Goal: Task Accomplishment & Management: Use online tool/utility

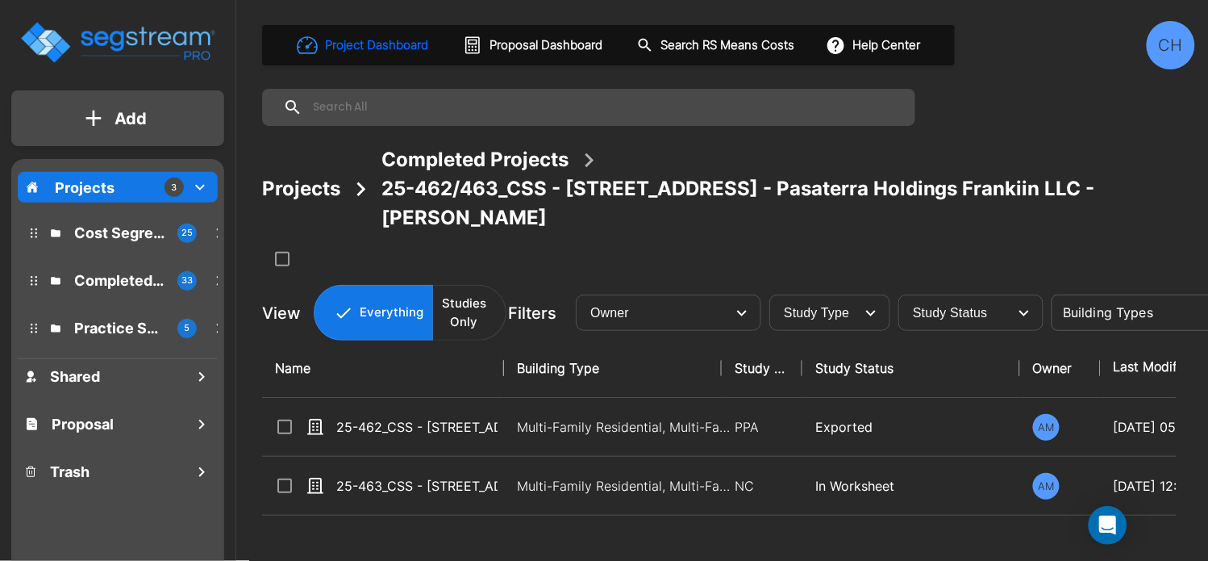
click at [114, 275] on p "Completed Projects" at bounding box center [119, 280] width 90 height 22
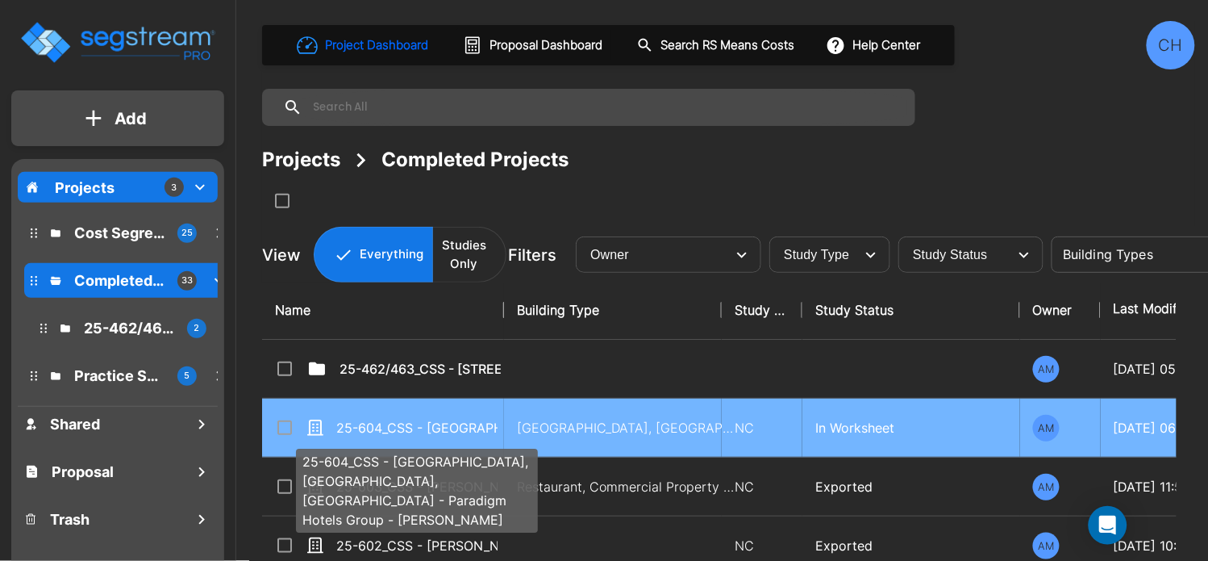
click at [466, 429] on p "25-604_CSS - [GEOGRAPHIC_DATA], [GEOGRAPHIC_DATA], [GEOGRAPHIC_DATA] - Paradigm…" at bounding box center [416, 427] width 161 height 19
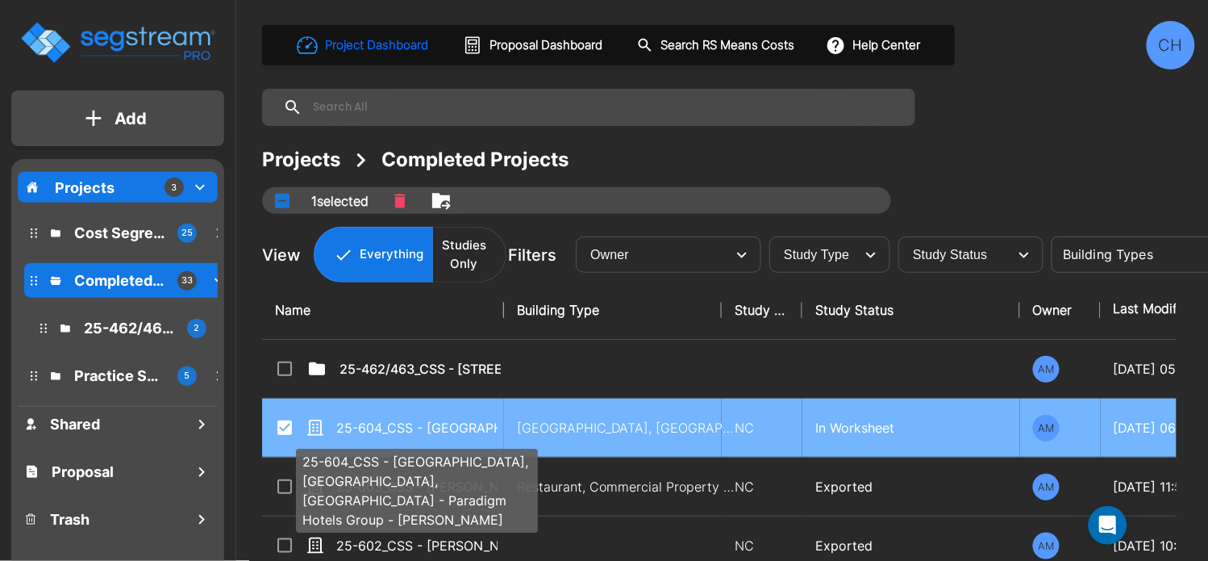
checkbox input "true"
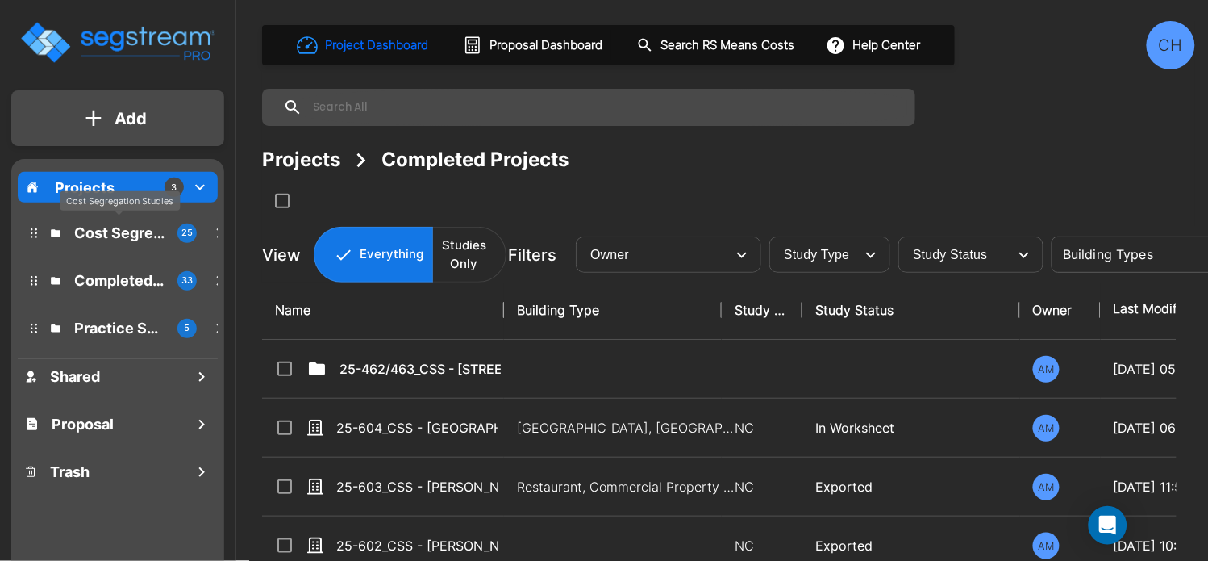
click at [98, 225] on p "Cost Segregation Studies" at bounding box center [119, 233] width 90 height 22
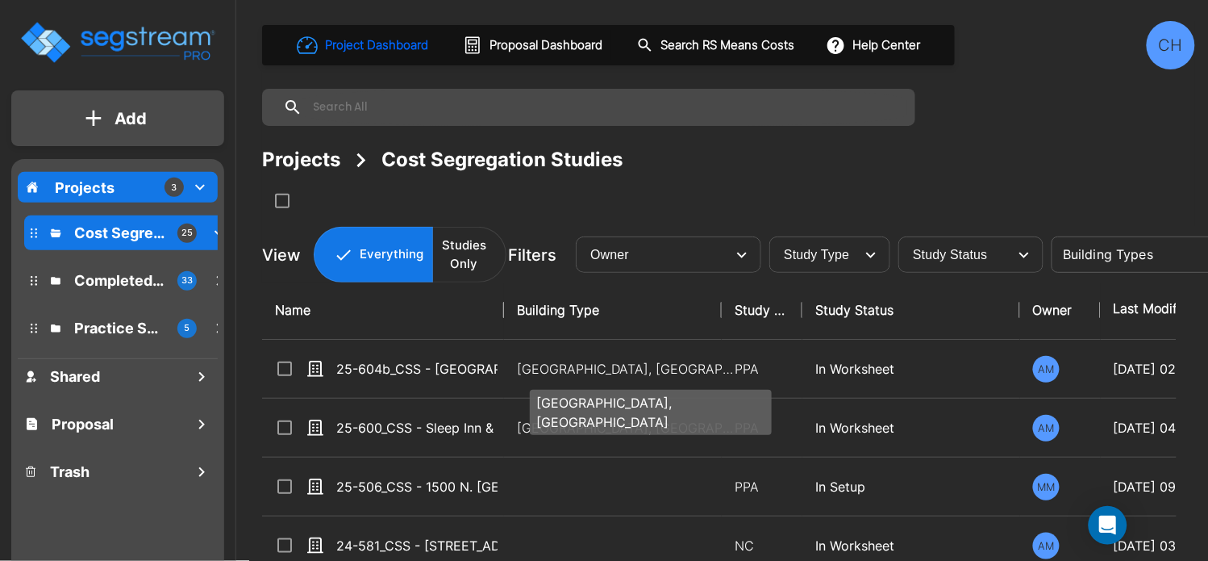
scroll to position [6, 0]
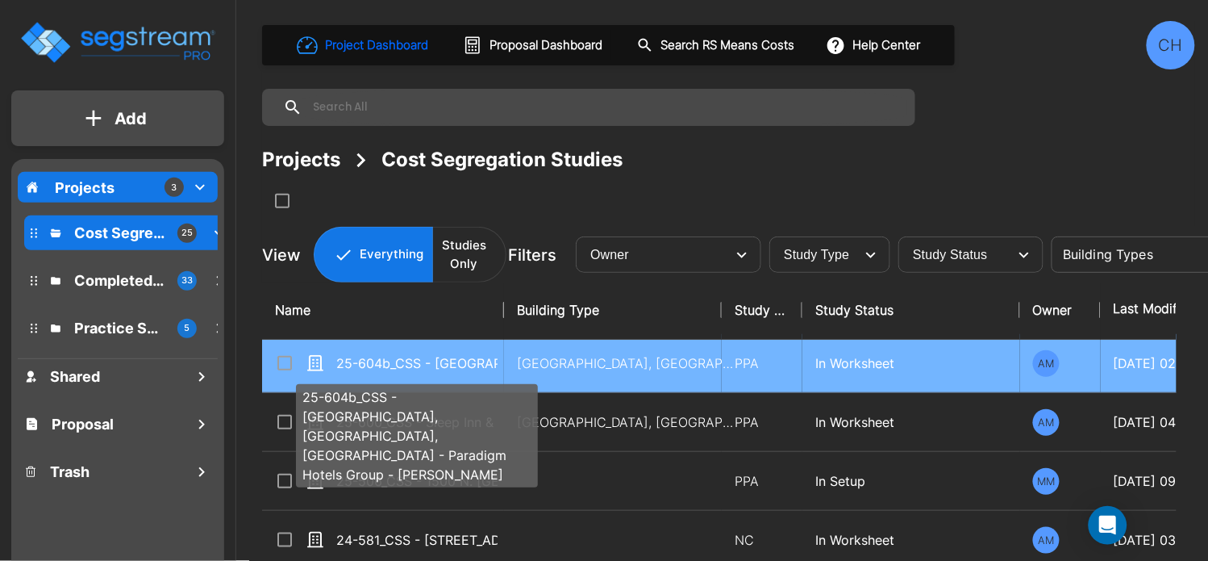
click at [456, 369] on p "25-604b_CSS - Crowne Plaza Wailoaloa, Nadi, Fiji - Paradigm Hotels Group - Jay …" at bounding box center [416, 362] width 161 height 19
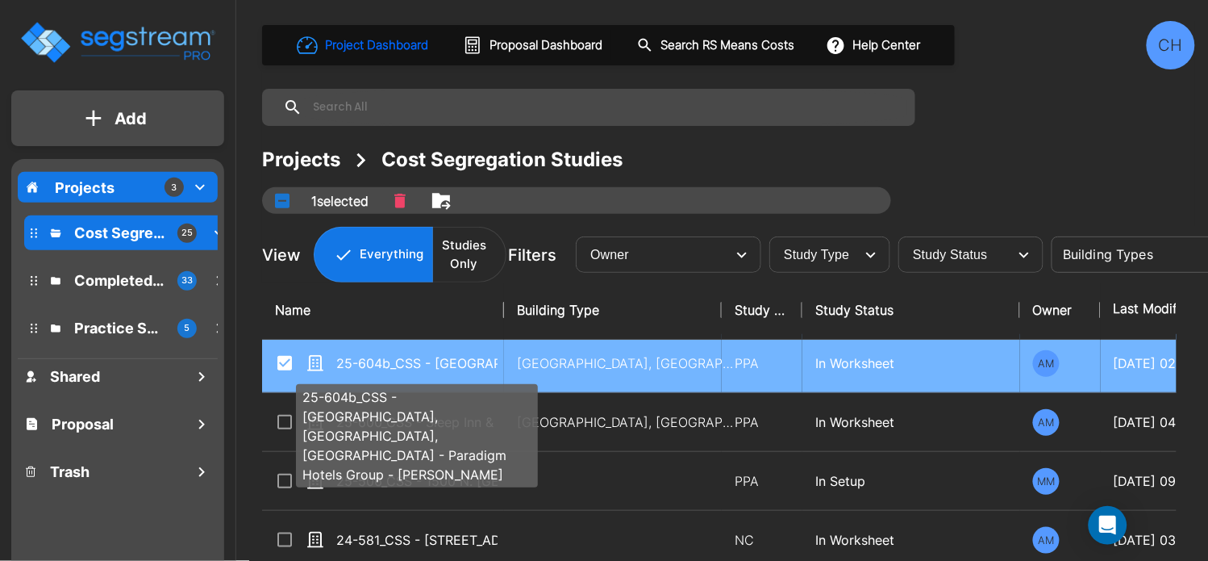
checkbox input "true"
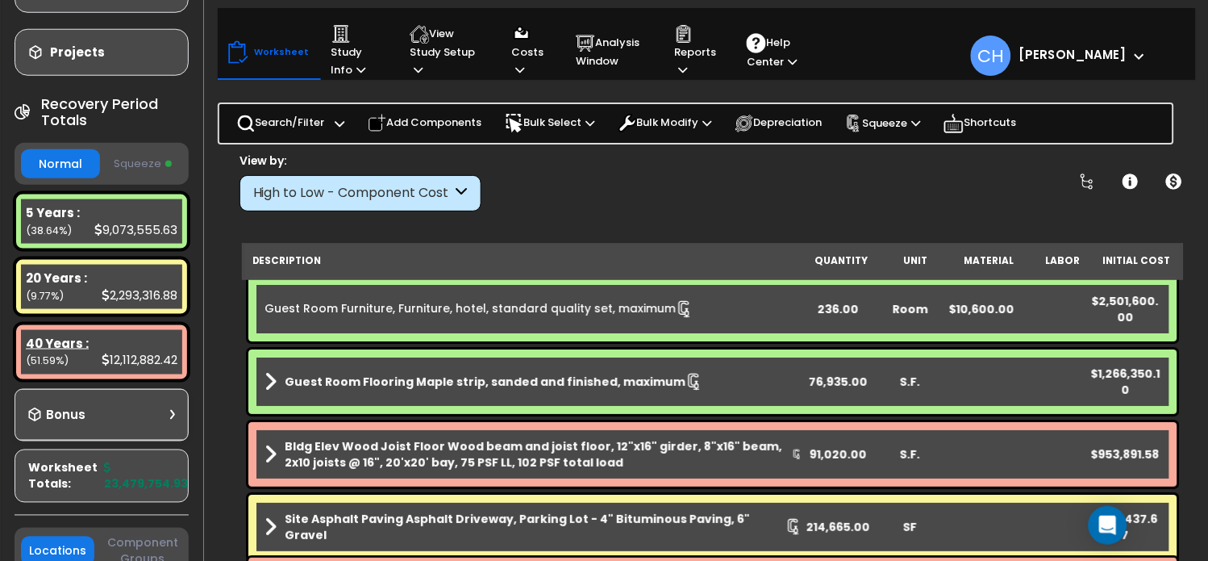
scroll to position [288, 0]
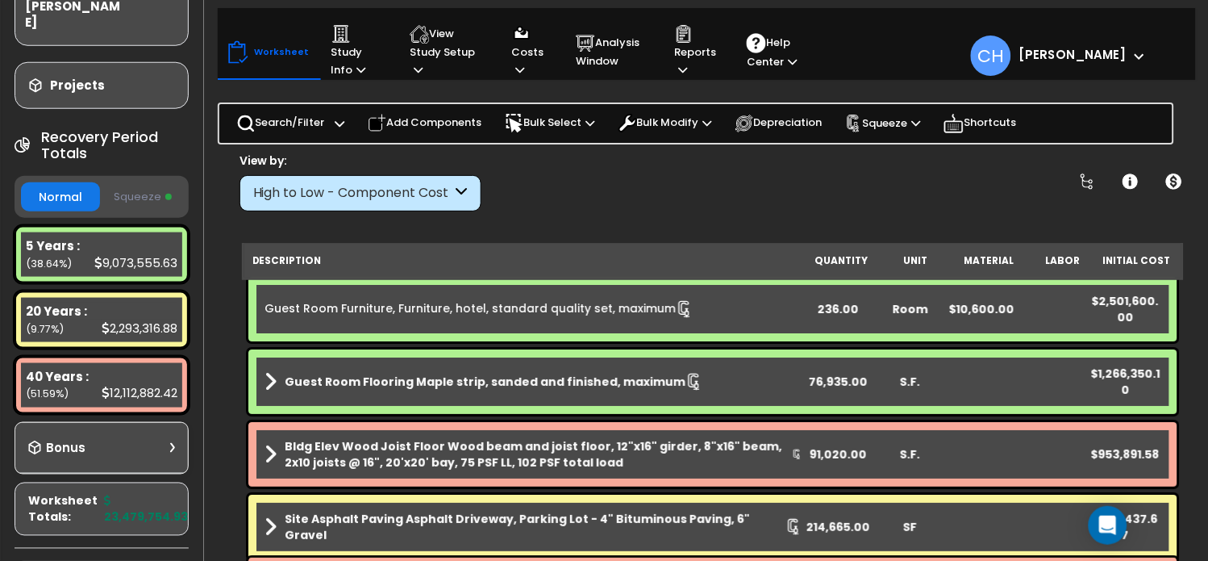
click at [136, 183] on button "Squeeze" at bounding box center [143, 197] width 79 height 28
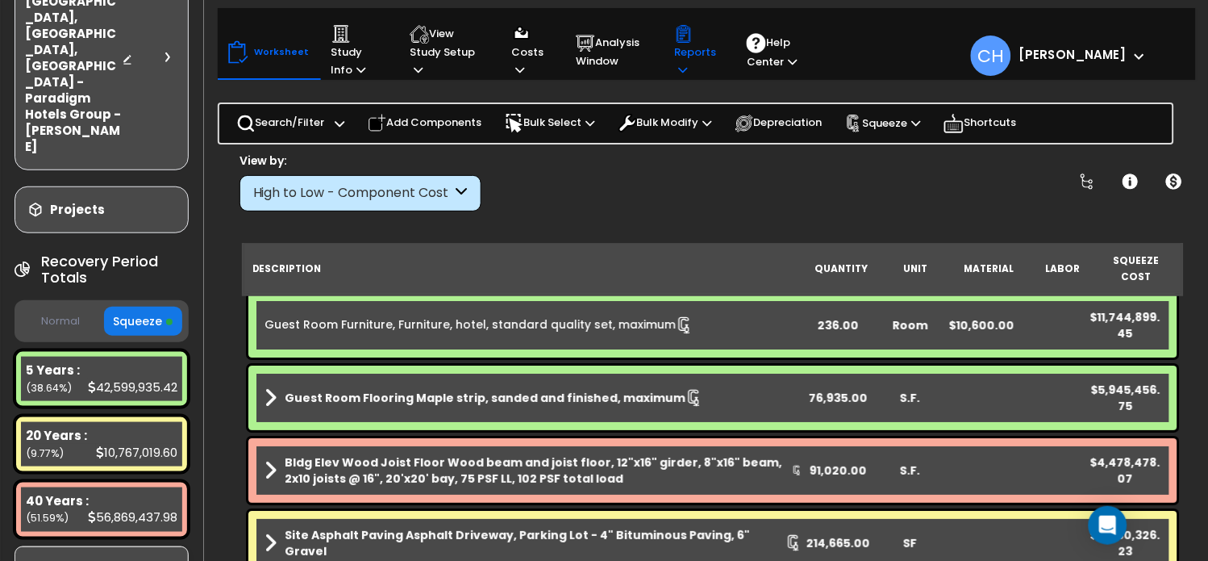
scroll to position [149, 0]
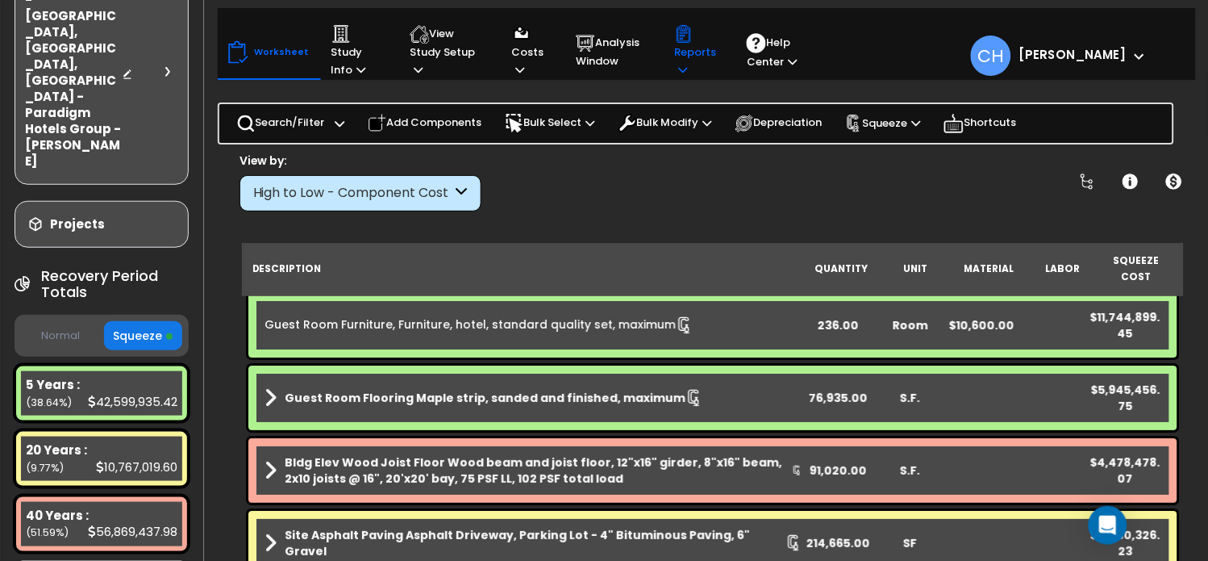
click at [678, 65] on icon at bounding box center [682, 70] width 9 height 10
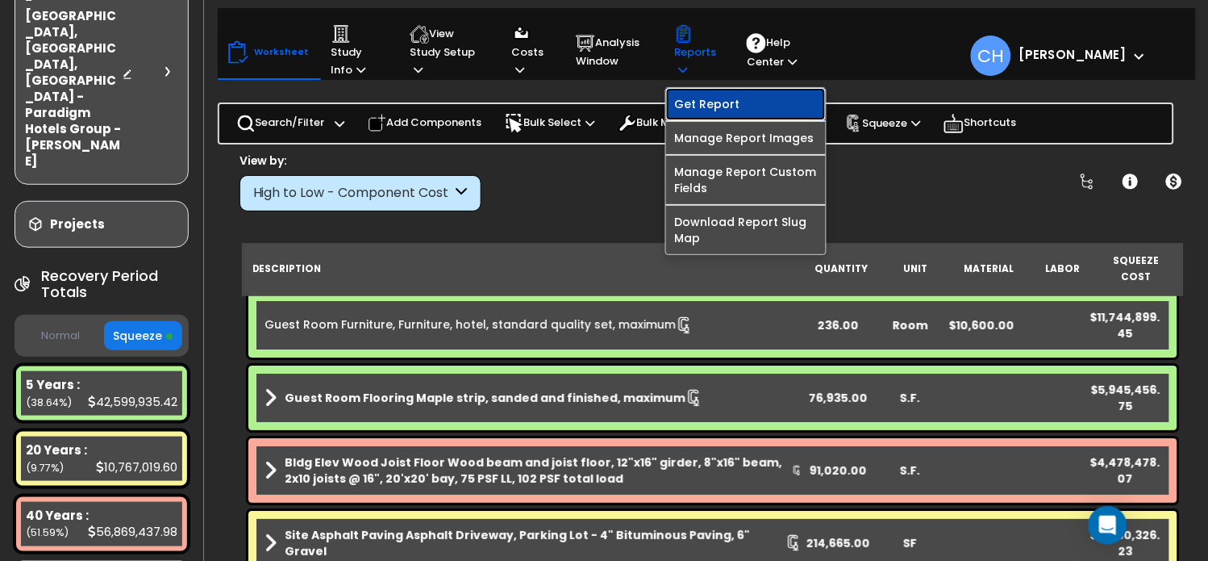
click at [708, 106] on link "Get Report" at bounding box center [746, 104] width 160 height 32
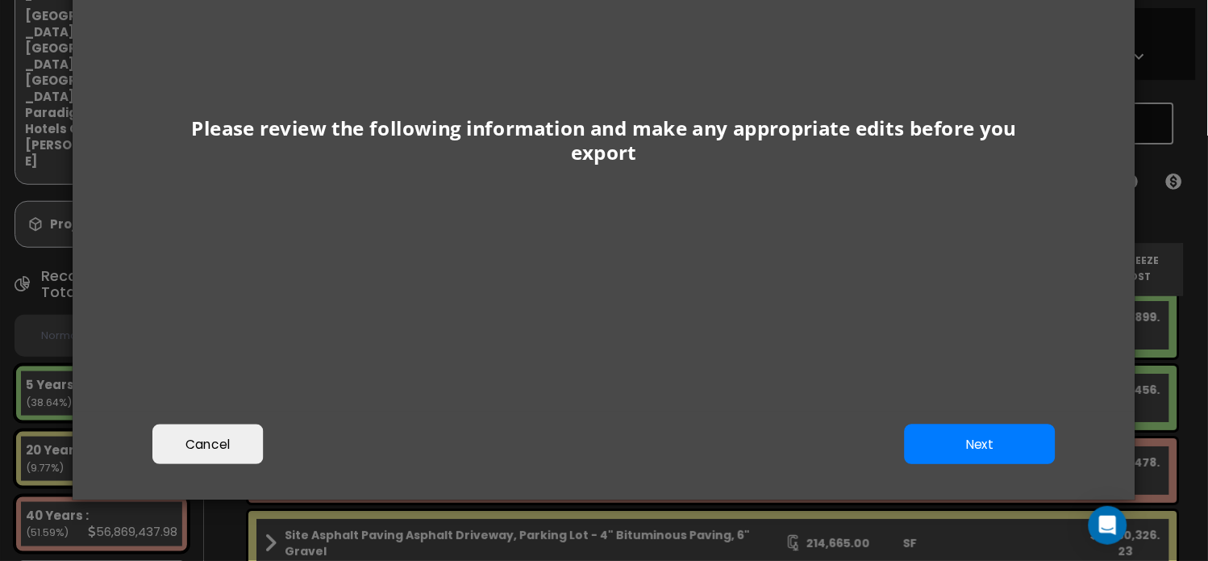
scroll to position [221, 0]
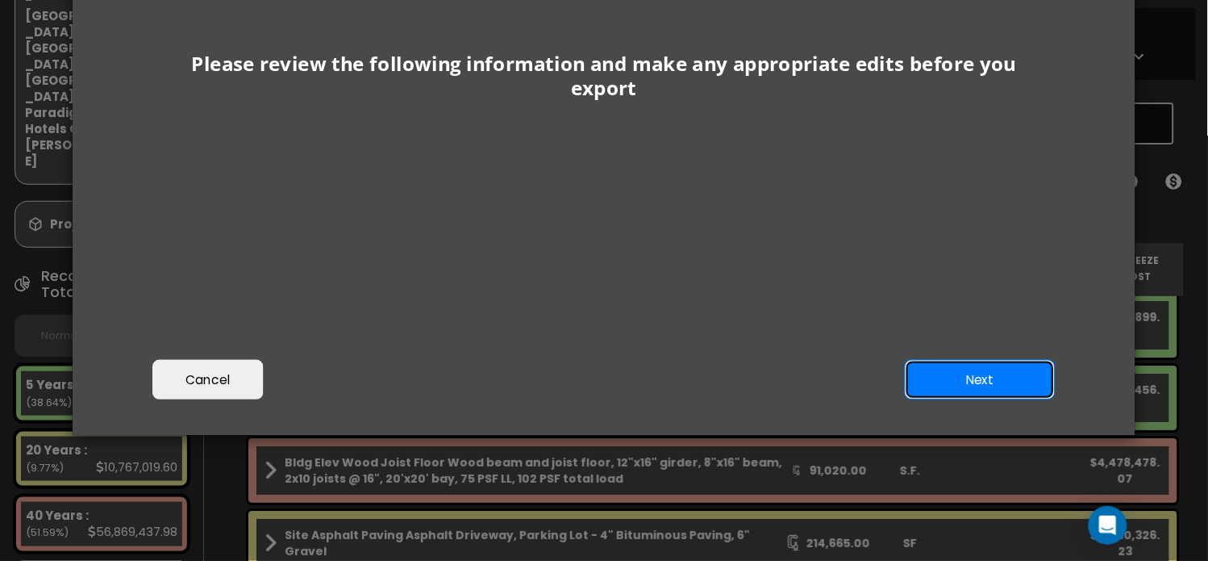
click at [961, 385] on button "Next" at bounding box center [980, 380] width 151 height 40
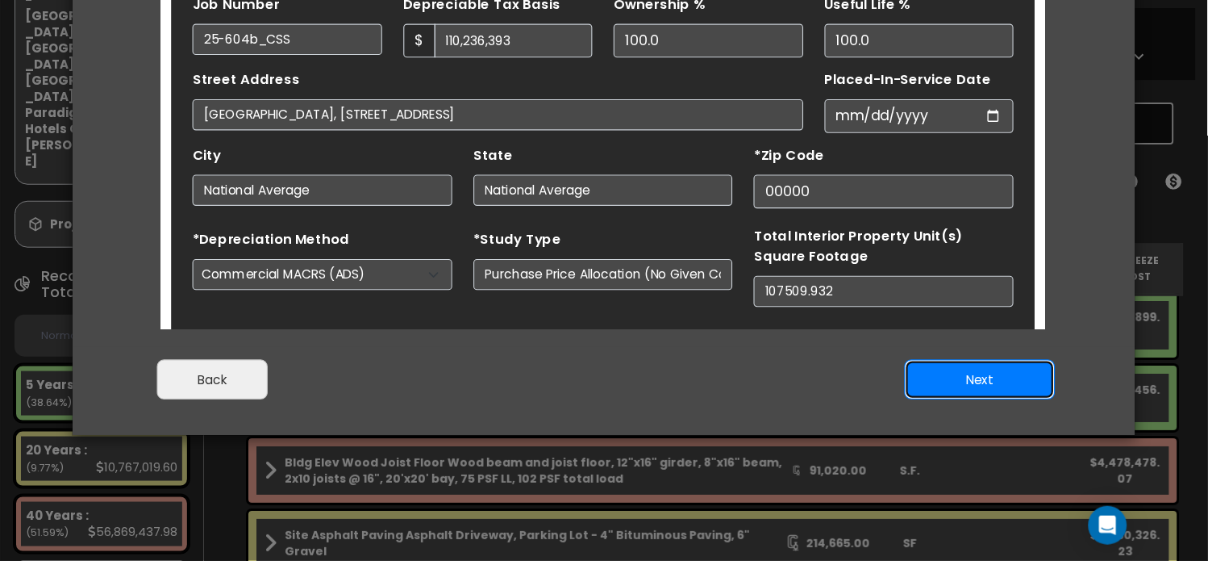
scroll to position [75, 0]
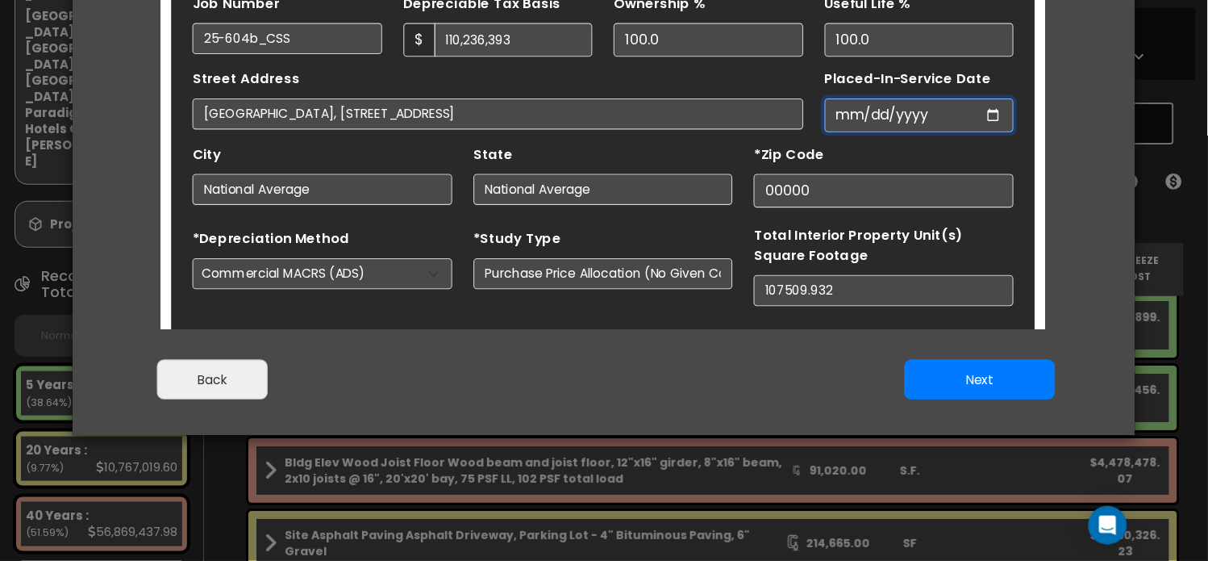
click at [853, 98] on input "2021-10-15" at bounding box center [851, 96] width 173 height 31
drag, startPoint x: 819, startPoint y: 96, endPoint x: 845, endPoint y: 96, distance: 25.8
click at [819, 96] on input "2021-10-15" at bounding box center [851, 96] width 173 height 31
click at [916, 97] on input "2021-10-15" at bounding box center [851, 96] width 173 height 31
drag, startPoint x: 844, startPoint y: 98, endPoint x: 715, endPoint y: 95, distance: 129.9
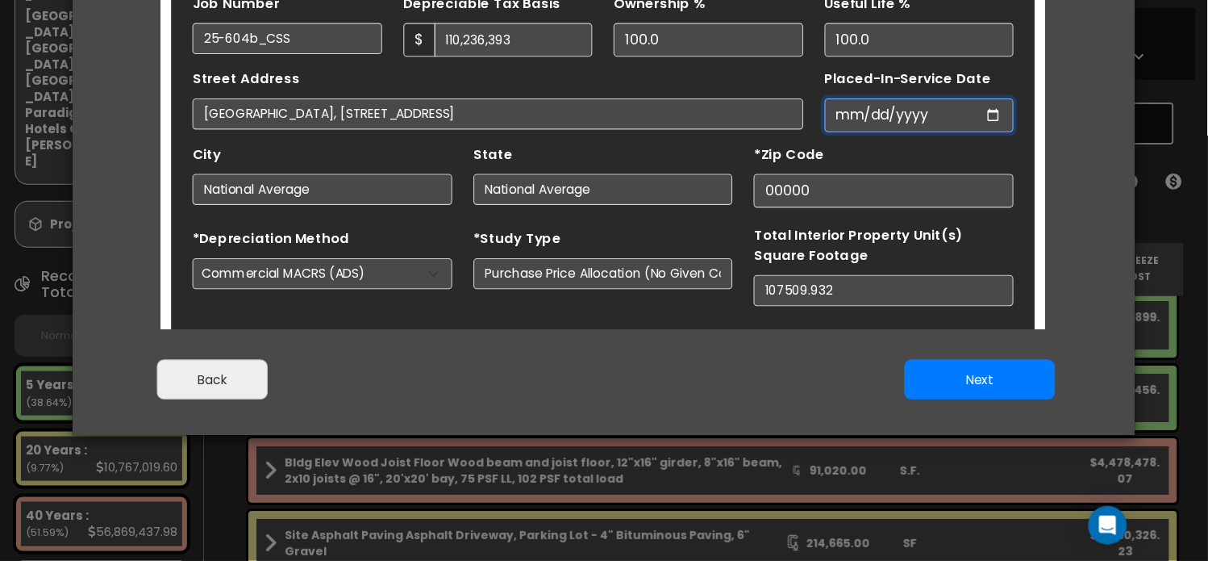
click at [715, 95] on div "Street Address Wailoaloa Beach, Lot 1 & 2 Nadi Bay Road, Nadi, Fiji Placed-In-S…" at bounding box center [563, 78] width 766 height 69
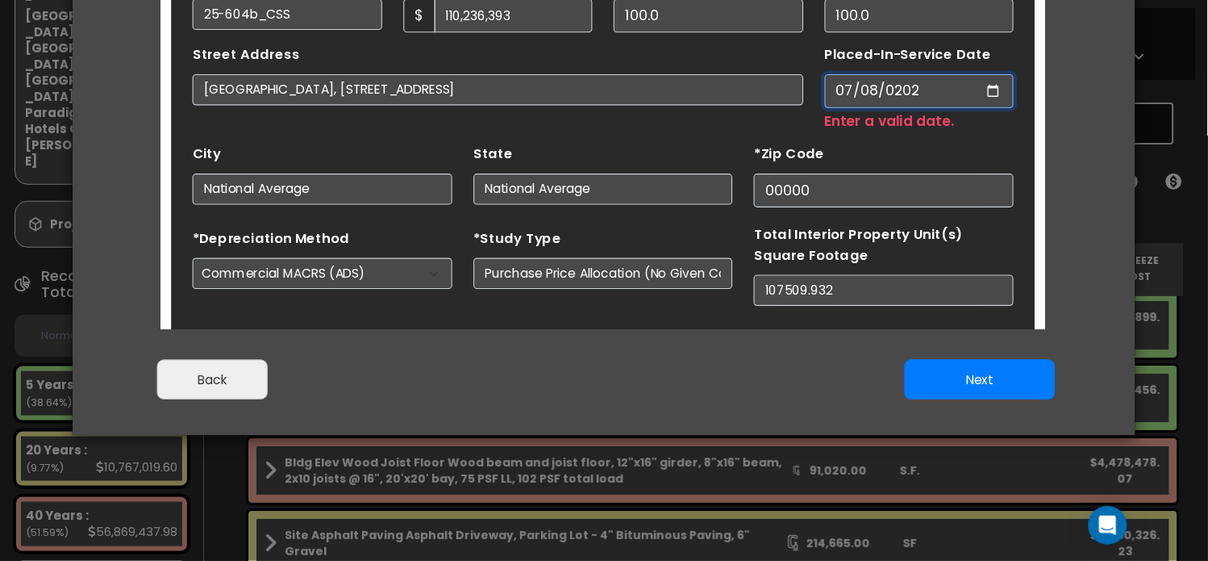
type input "2024-07-08"
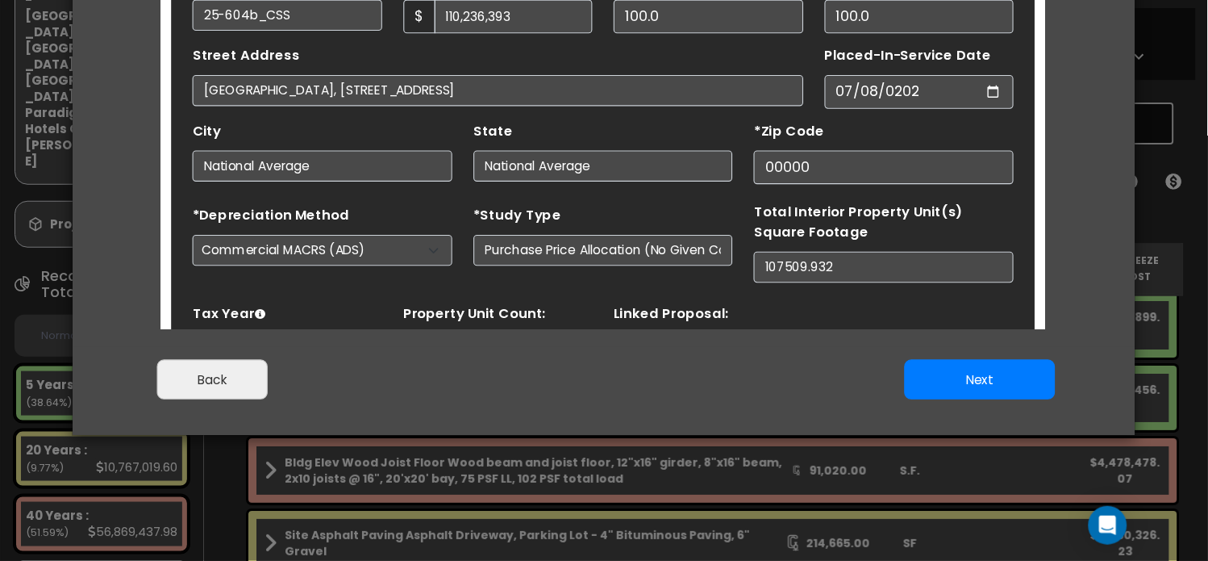
click at [321, 240] on div "*Depreciation Method Commercial MACRS (GDS) Residential Rental MACRS (GDS) Comm…" at bounding box center [308, 209] width 256 height 73
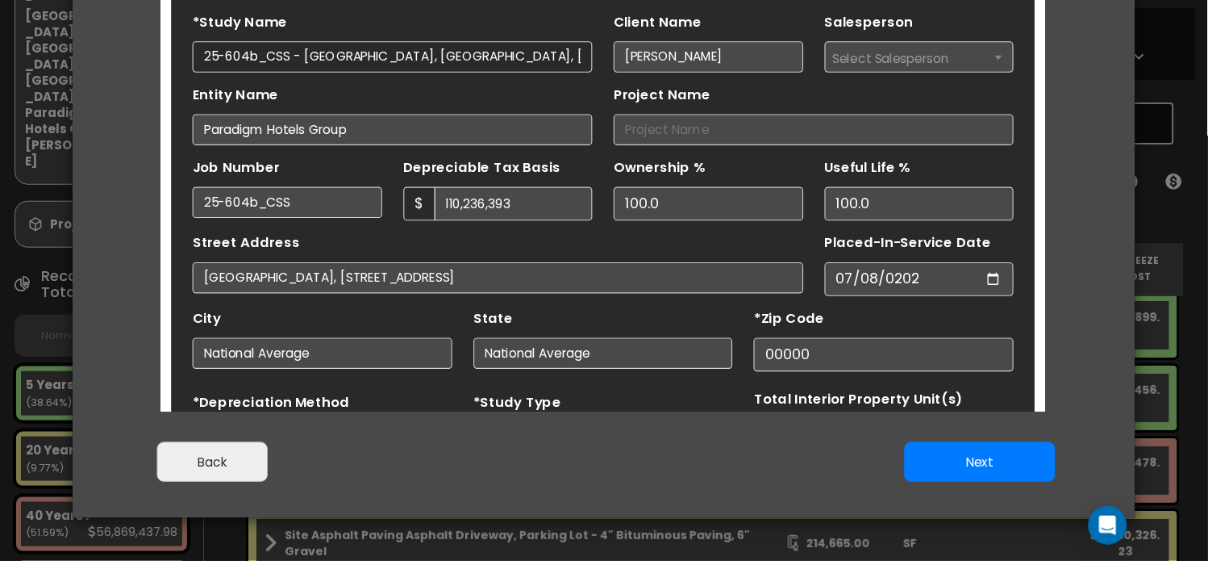
scroll to position [127, 0]
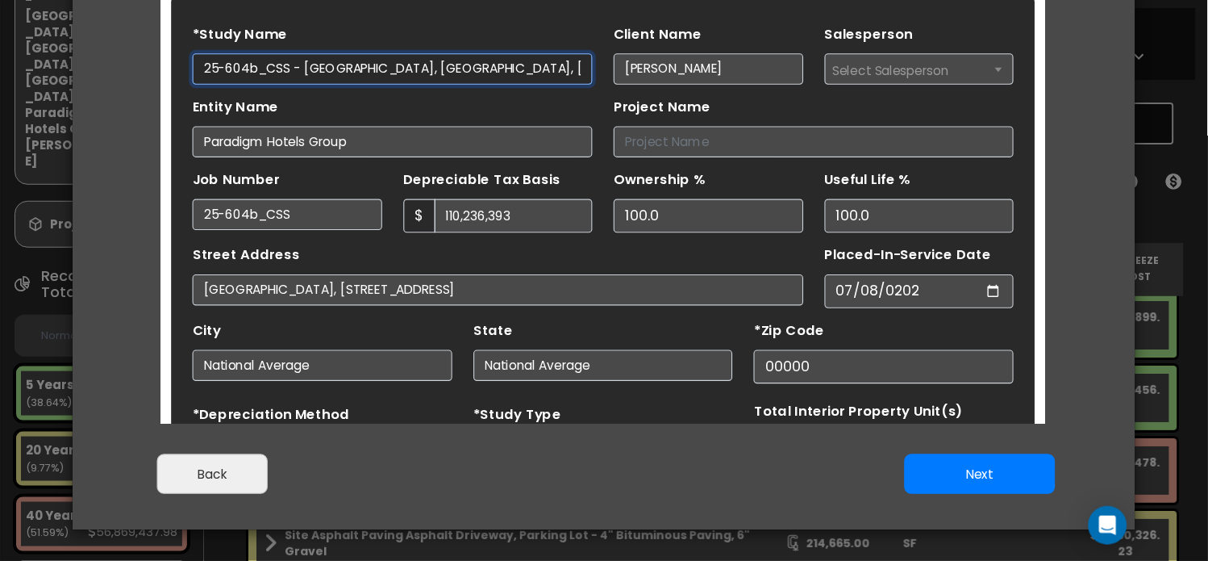
drag, startPoint x: 294, startPoint y: 65, endPoint x: 484, endPoint y: 61, distance: 190.4
click at [484, 61] on input "25-604b_CSS - Crowne Plaza Wailoaloa, Nadi, Fiji - Paradigm Hotels Group - Jay …" at bounding box center [372, 63] width 364 height 28
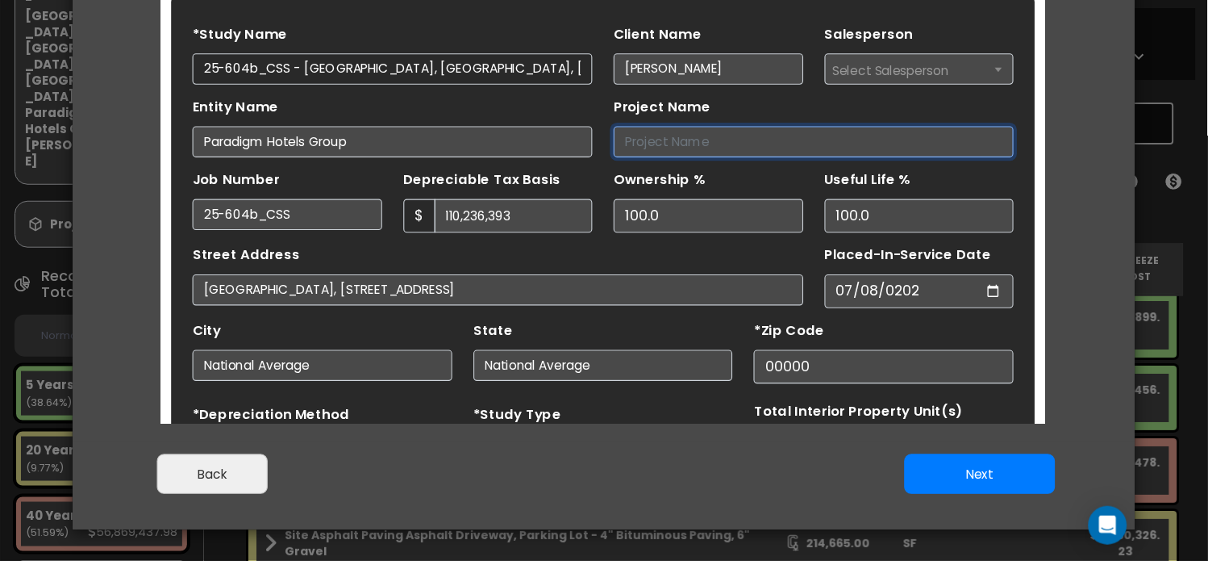
click at [669, 136] on input "Project Name" at bounding box center [755, 129] width 364 height 28
paste input "Crowne Plaza Wailoaloa, Nadi, Fiji"
type input "Crowne Plaza Wailoaloa, Nadi, Fiji"
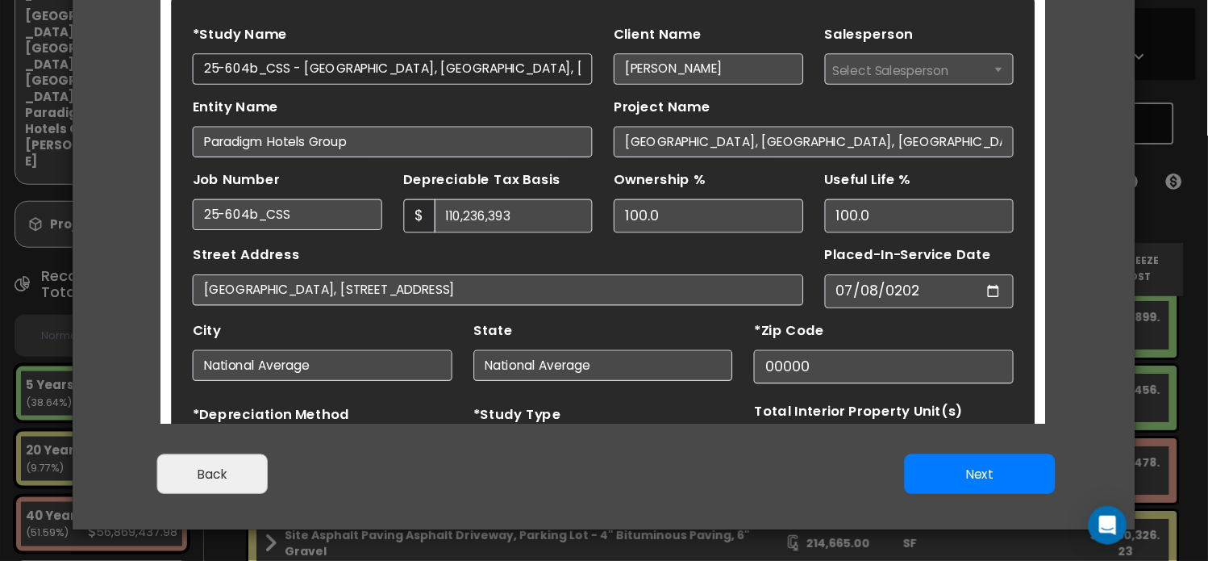
click at [334, 225] on div "Street Address Wailoaloa Beach, Lot 1 & 2 Nadi Bay Road, Nadi, Fiji" at bounding box center [468, 249] width 556 height 58
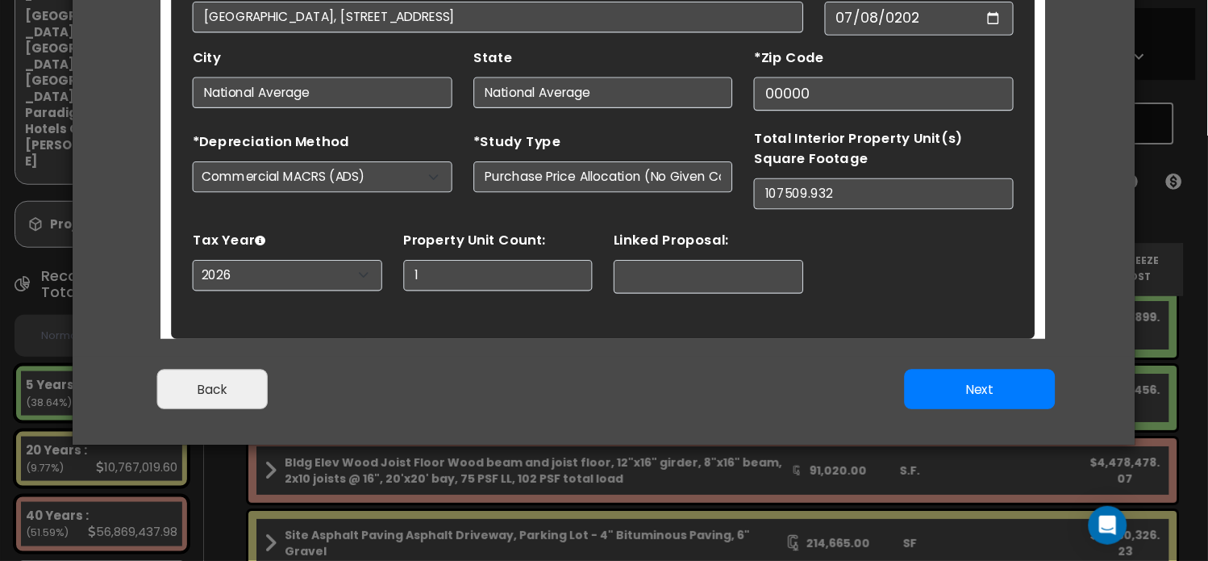
scroll to position [221, 0]
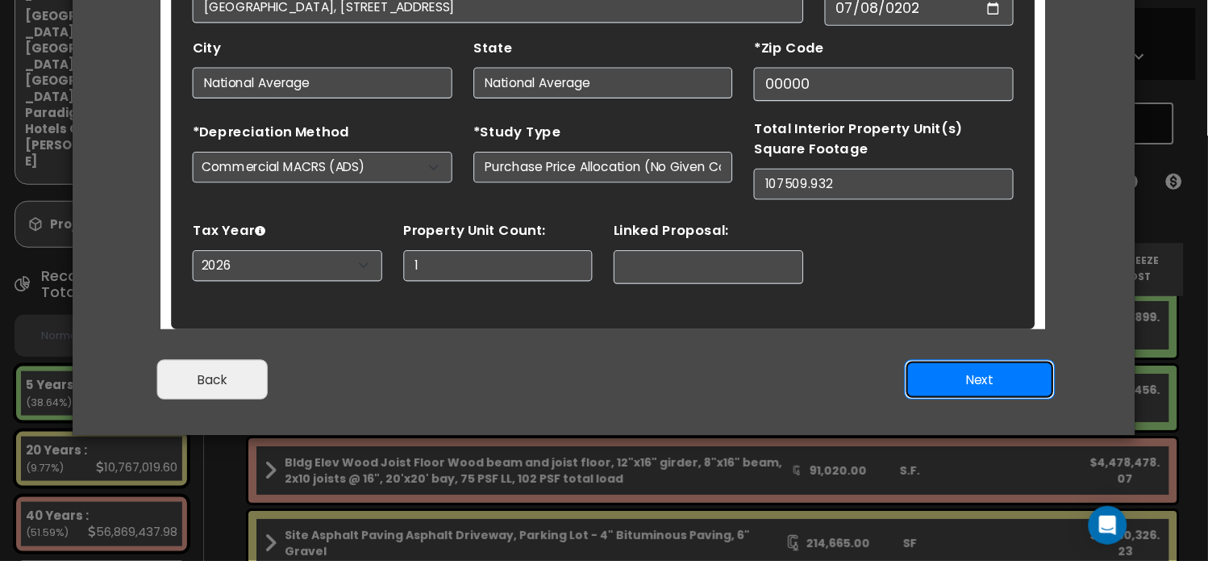
click at [969, 381] on button "Next" at bounding box center [980, 380] width 151 height 40
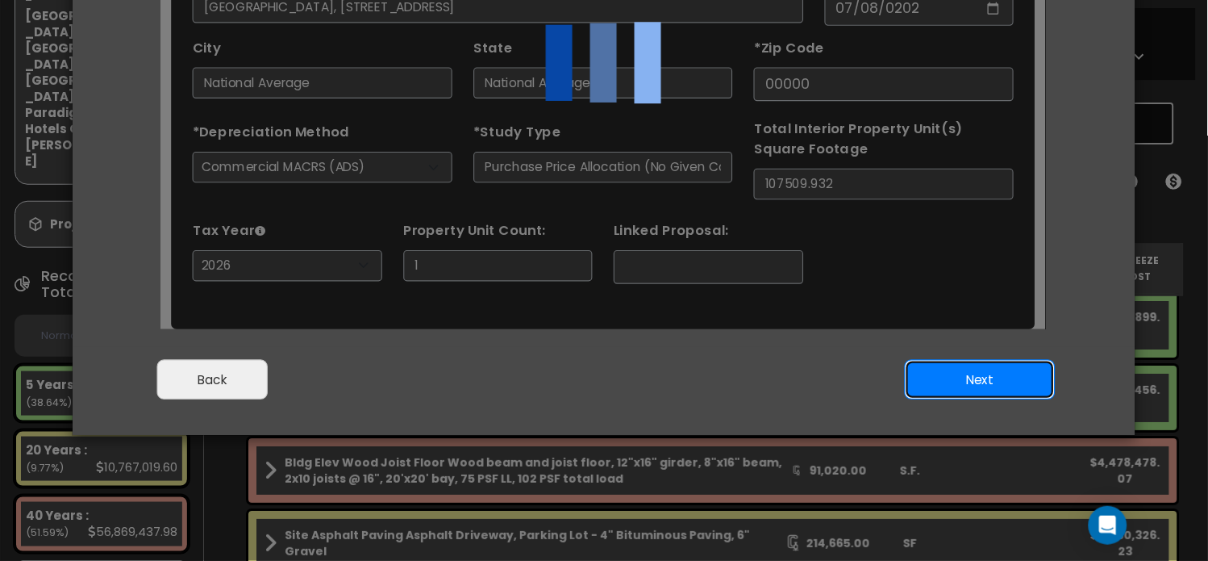
scroll to position [0, 0]
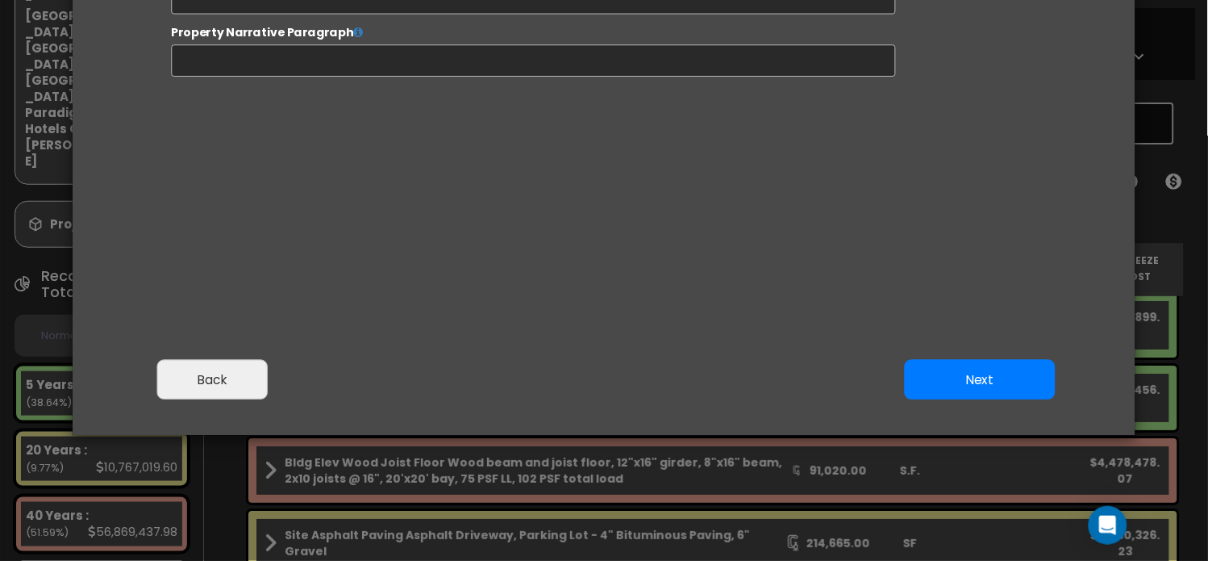
select select "2024"
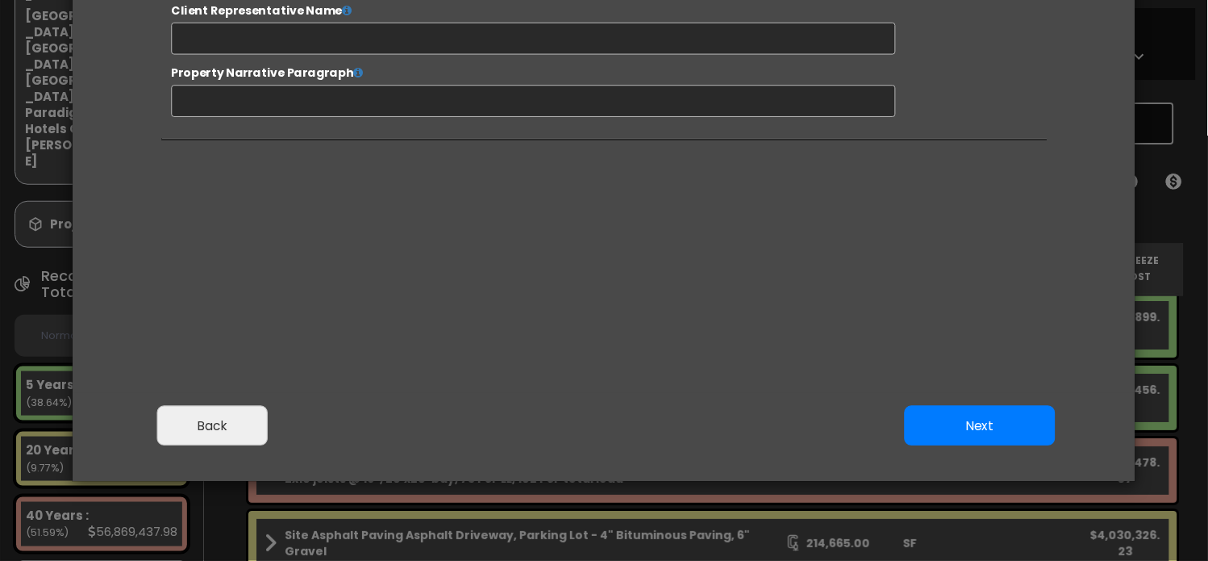
scroll to position [208, 0]
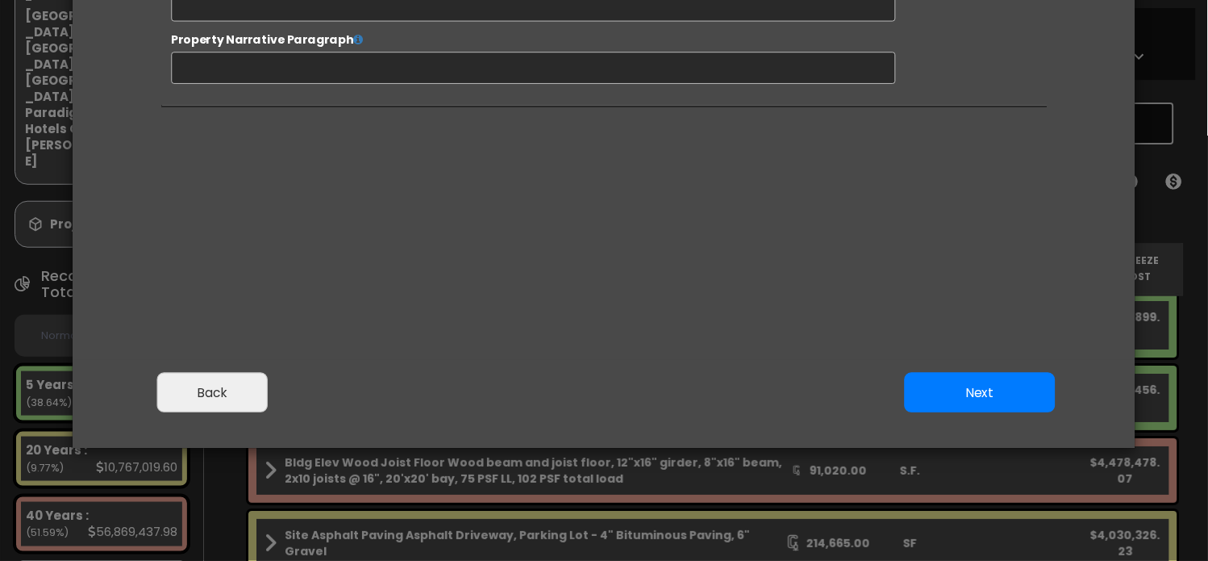
click at [953, 399] on button "Next" at bounding box center [980, 393] width 151 height 40
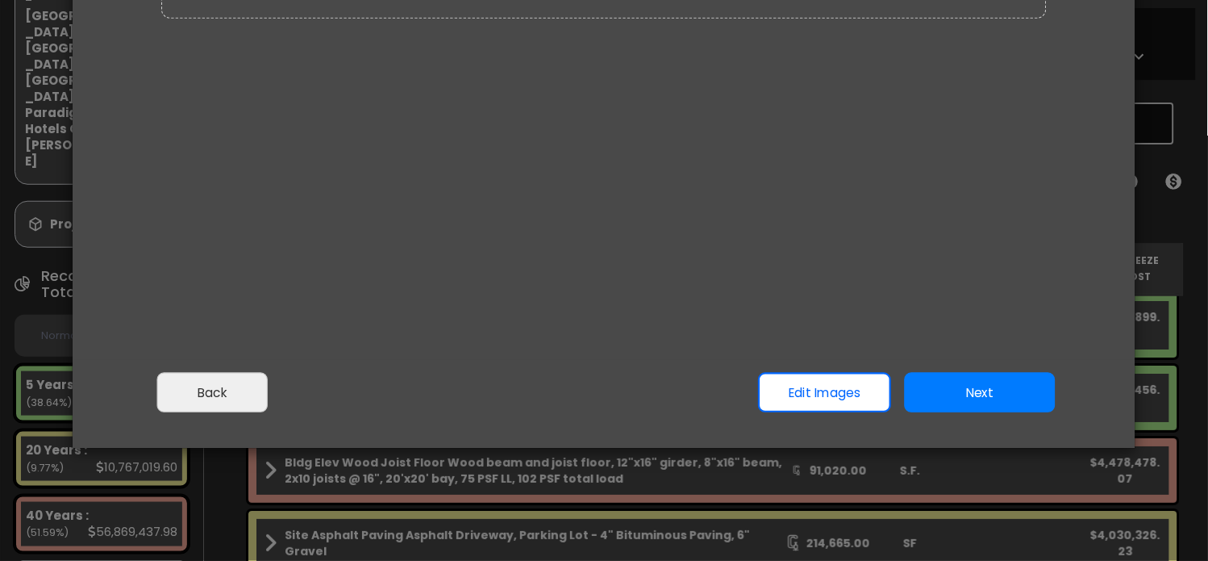
scroll to position [49, 0]
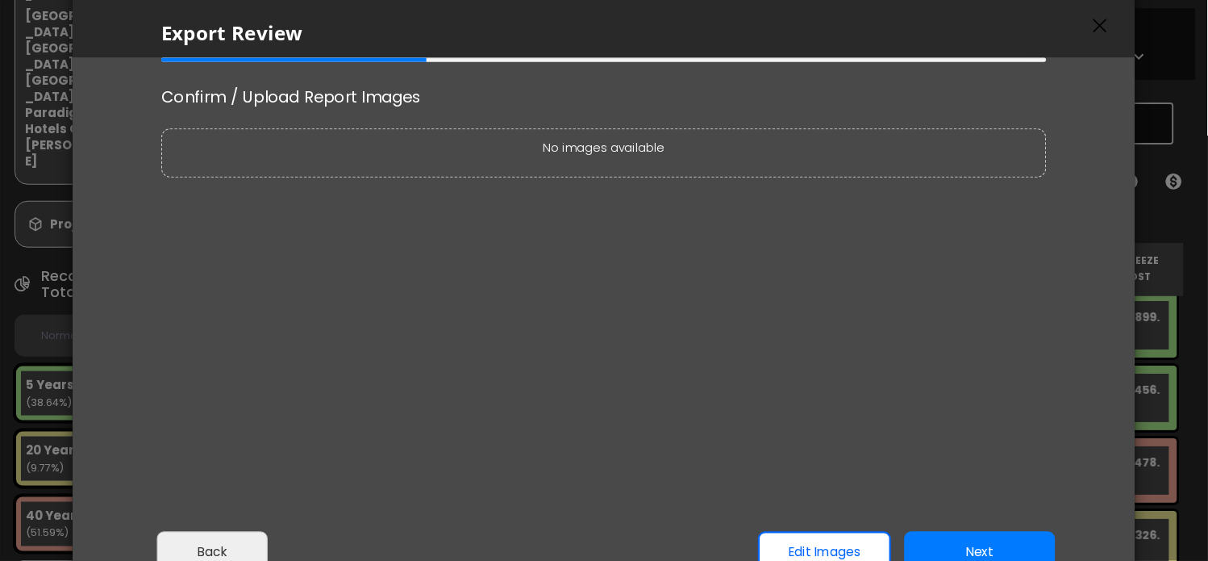
click at [982, 541] on button "Next" at bounding box center [980, 552] width 151 height 40
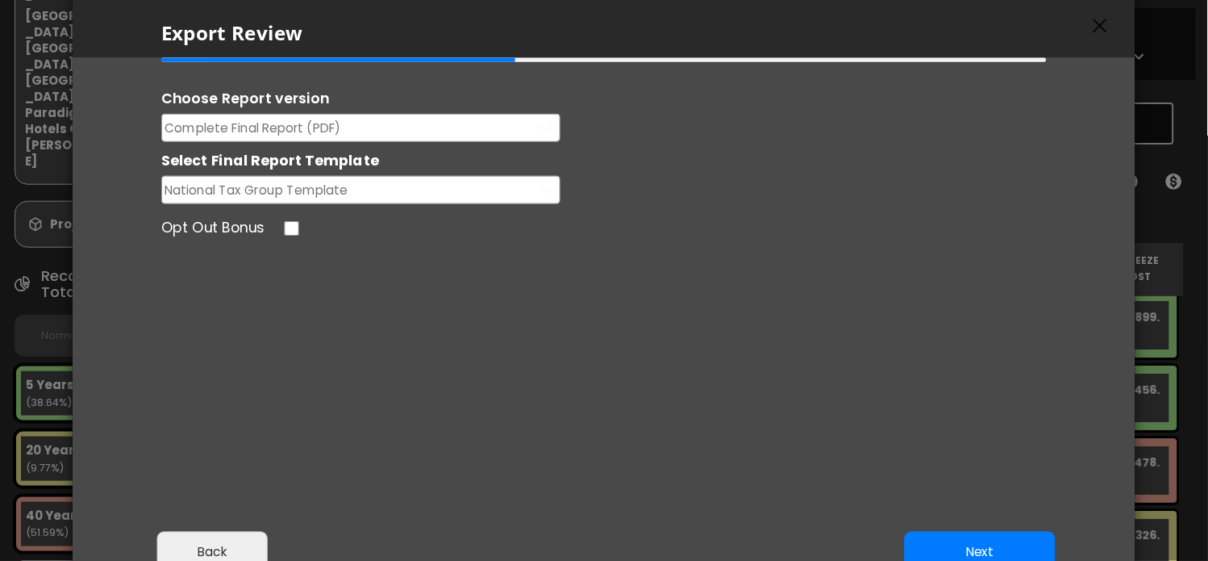
click at [358, 127] on button "Complete Final Report (PDF)" at bounding box center [360, 128] width 399 height 28
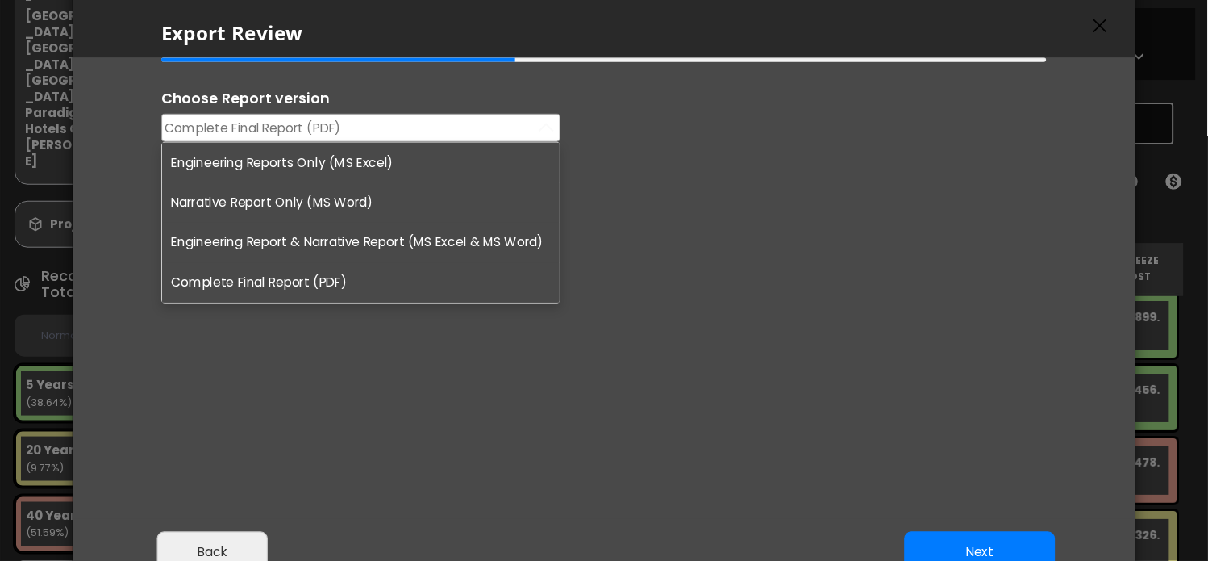
click at [313, 169] on li "Engineering Reports Only (MS Excel)" at bounding box center [361, 163] width 398 height 40
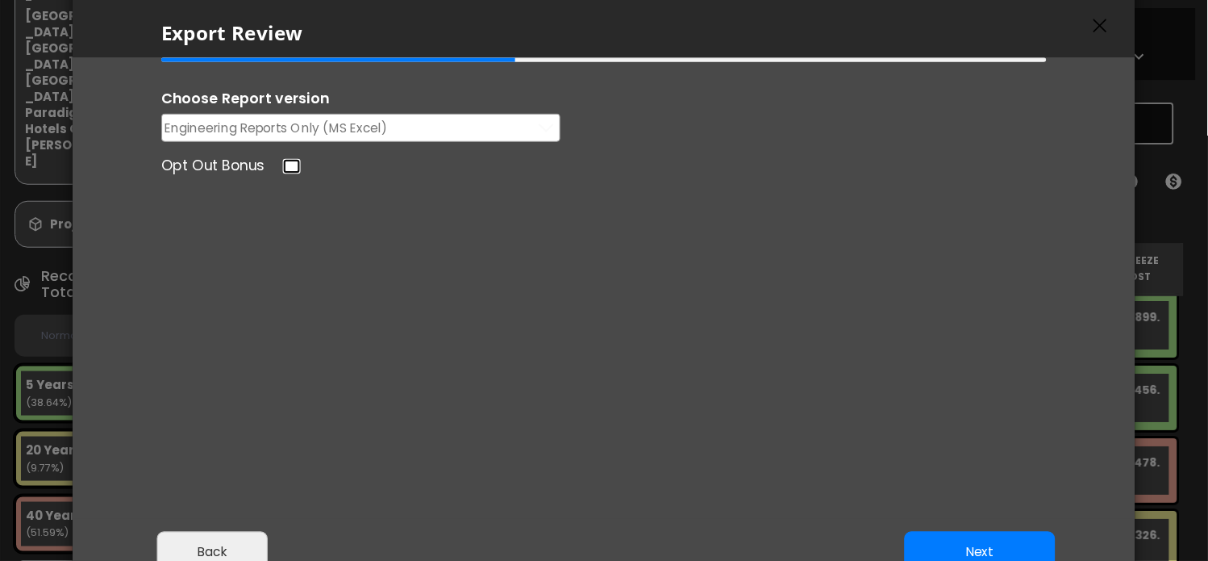
click at [294, 164] on input "Opt Out Bonus" at bounding box center [292, 166] width 18 height 15
checkbox input "true"
click at [965, 544] on button "Next" at bounding box center [980, 552] width 151 height 40
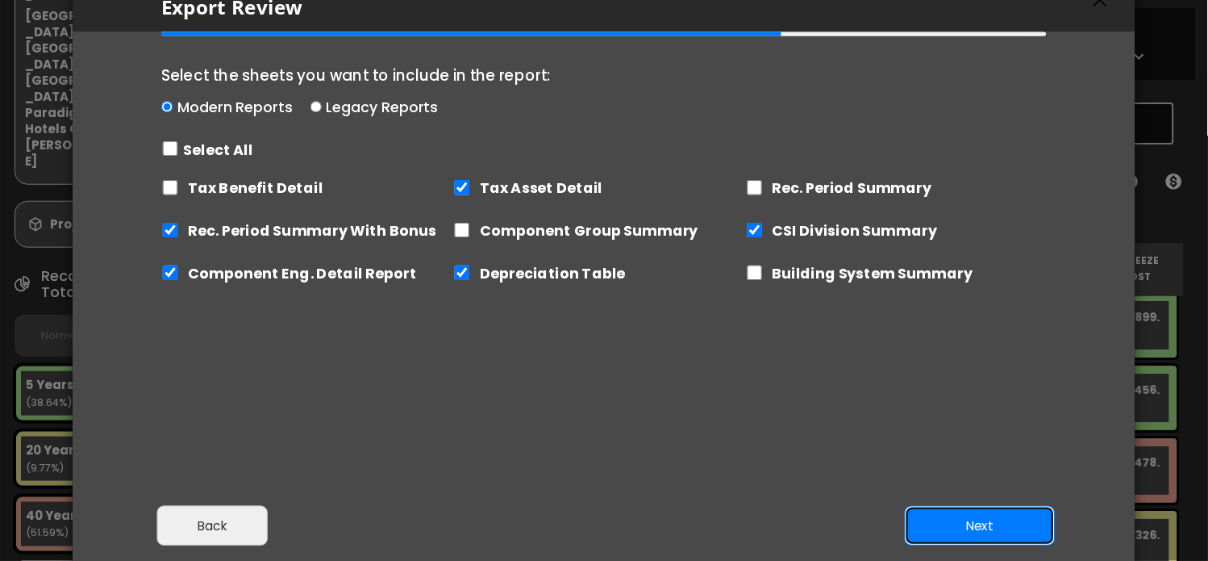
scroll to position [98, 0]
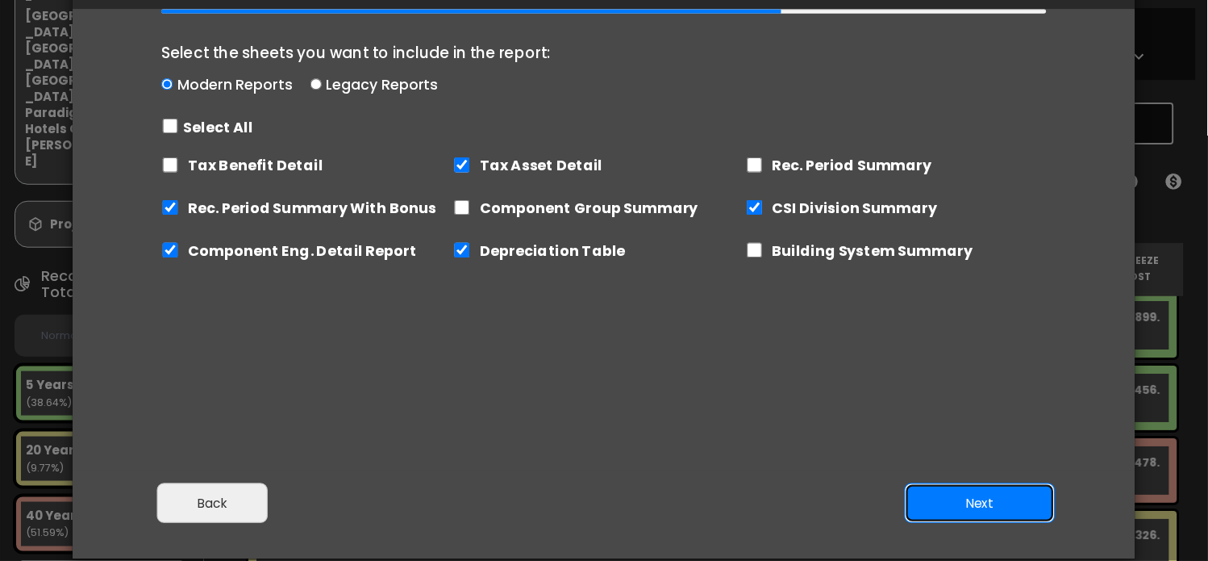
click at [984, 499] on button "Next" at bounding box center [980, 503] width 151 height 40
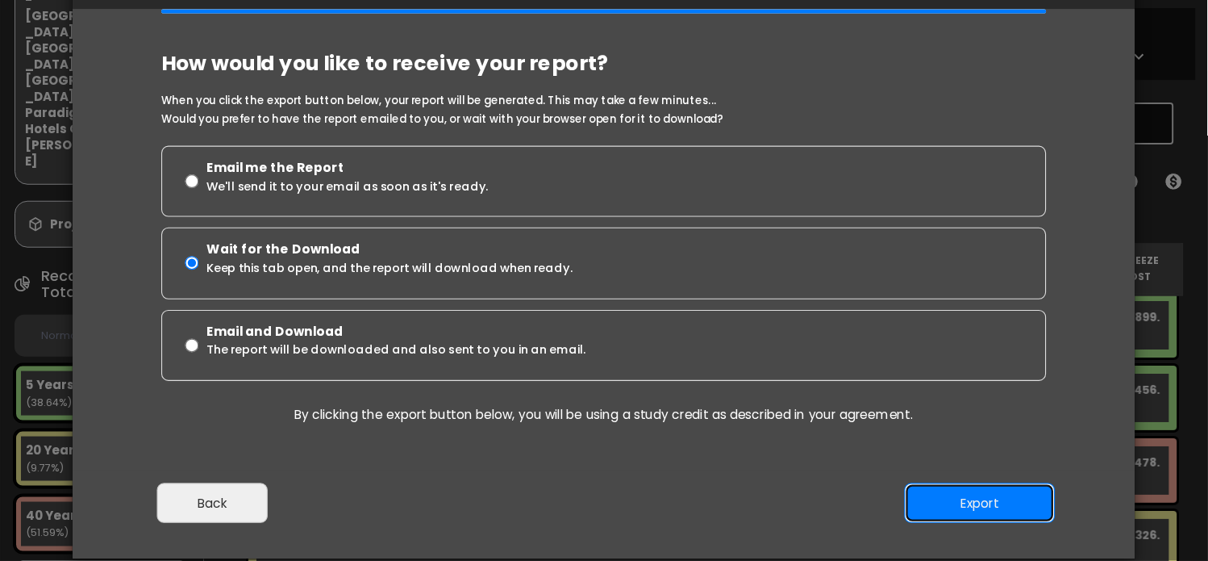
click at [982, 501] on button "Export" at bounding box center [980, 503] width 151 height 40
